Goal: Check status

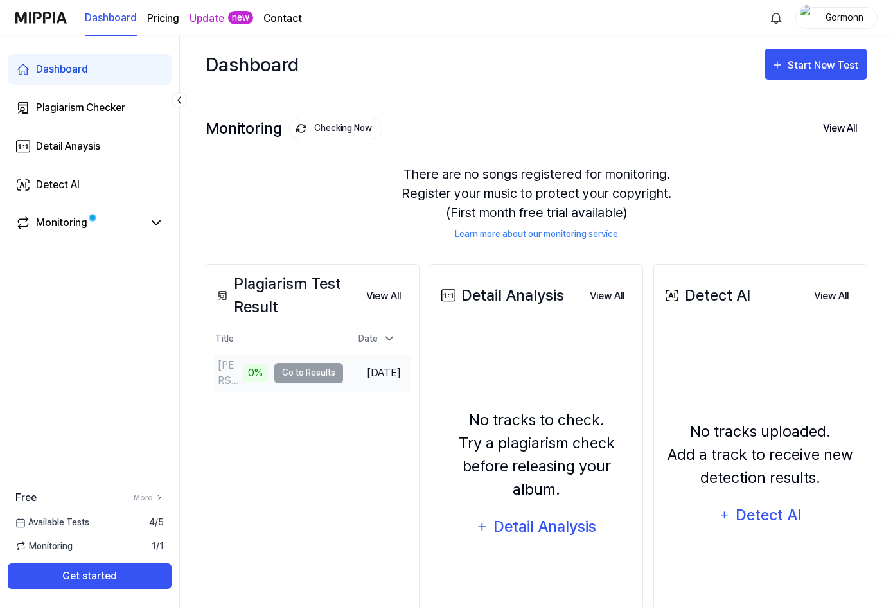
click at [296, 377] on td "FLO SIK (Chopped Remix) 0% Go to Results" at bounding box center [278, 373] width 129 height 36
click at [293, 449] on div "Plagiarism Test Result View All Plagiarism Test Result Title Date FLO SIK (Chop…" at bounding box center [313, 466] width 214 height 405
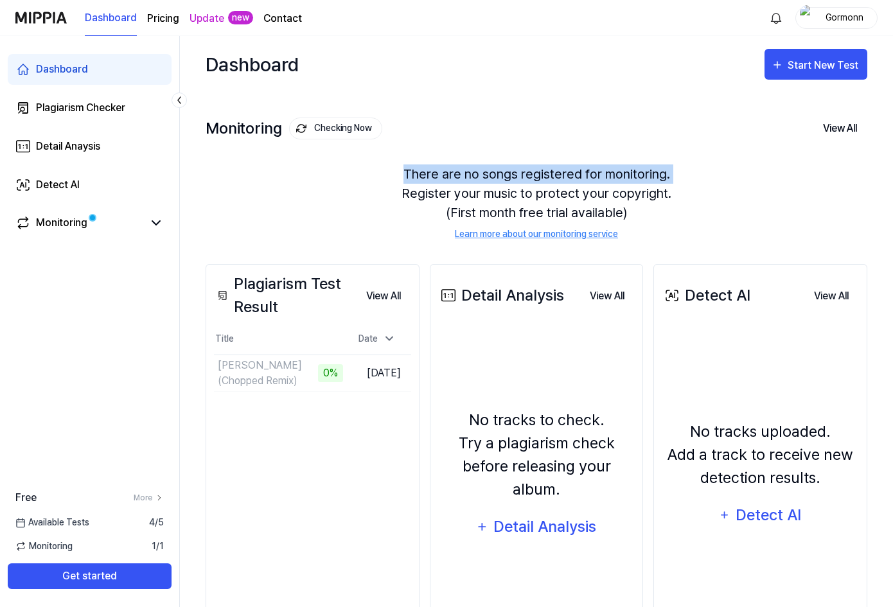
click at [260, 182] on div "There are no songs registered for monitoring. Register your music to protect yo…" at bounding box center [537, 202] width 662 height 107
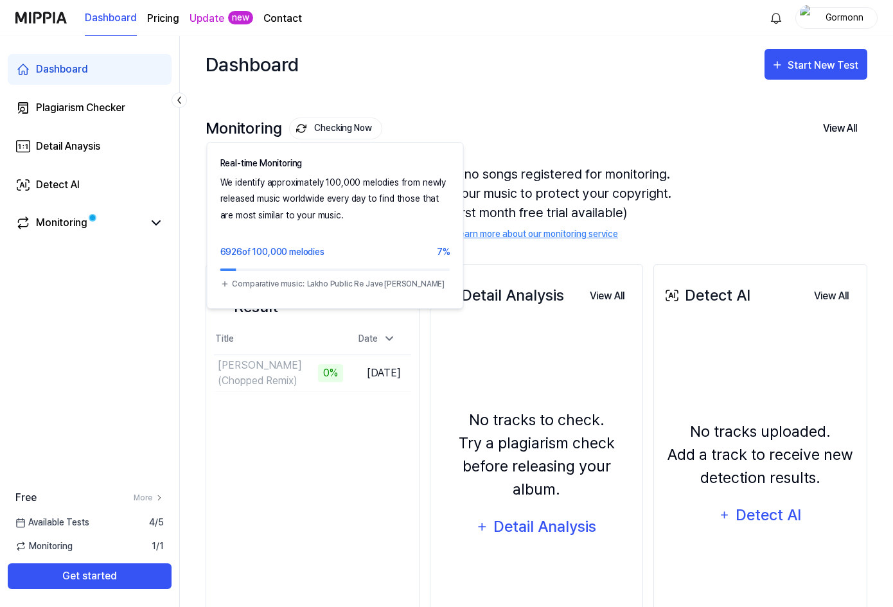
click at [316, 127] on button "Checking Now" at bounding box center [335, 129] width 93 height 22
click at [328, 132] on button "Checking Now" at bounding box center [335, 129] width 93 height 22
